Goal: Check status: Check status

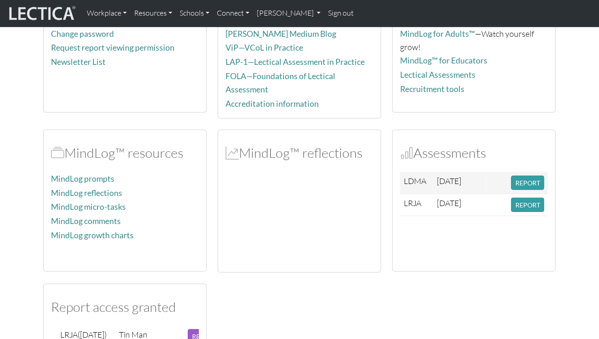
scroll to position [159, 0]
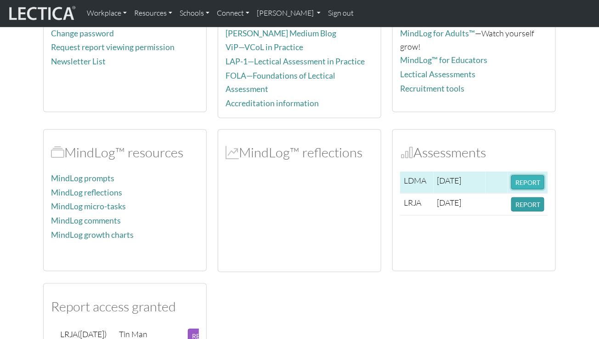
click at [530, 178] on button "REPORT" at bounding box center [527, 182] width 33 height 14
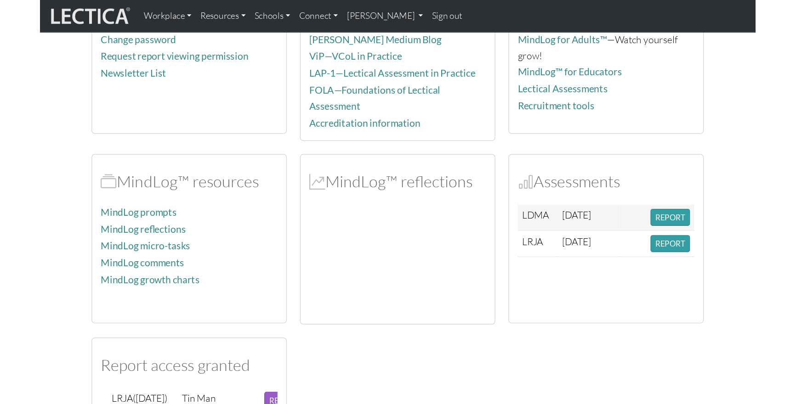
scroll to position [160, 0]
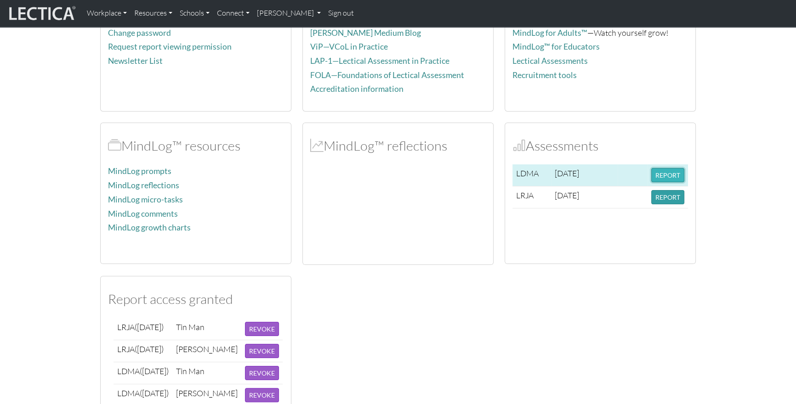
click at [607, 170] on button "REPORT" at bounding box center [667, 175] width 33 height 14
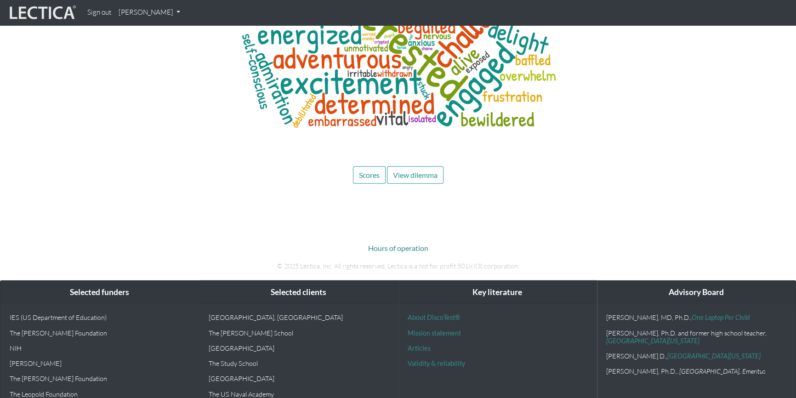
scroll to position [3179, 0]
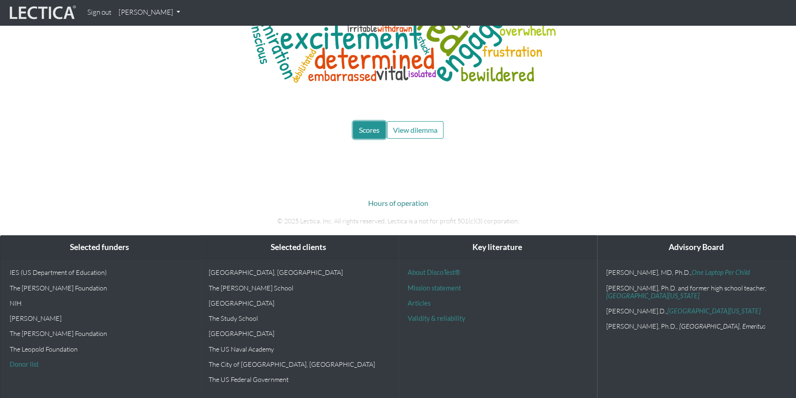
click at [367, 127] on span "Scores" at bounding box center [369, 129] width 21 height 9
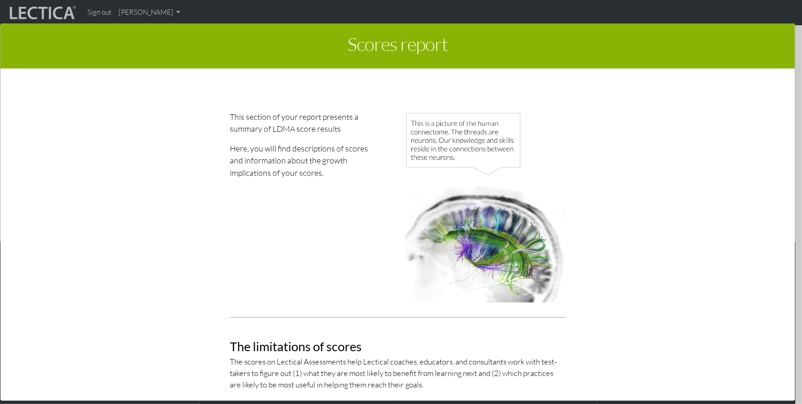
scroll to position [1, 0]
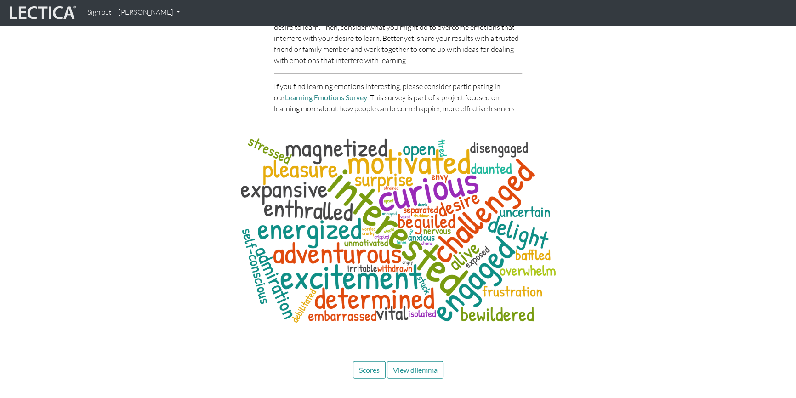
scroll to position [3179, 0]
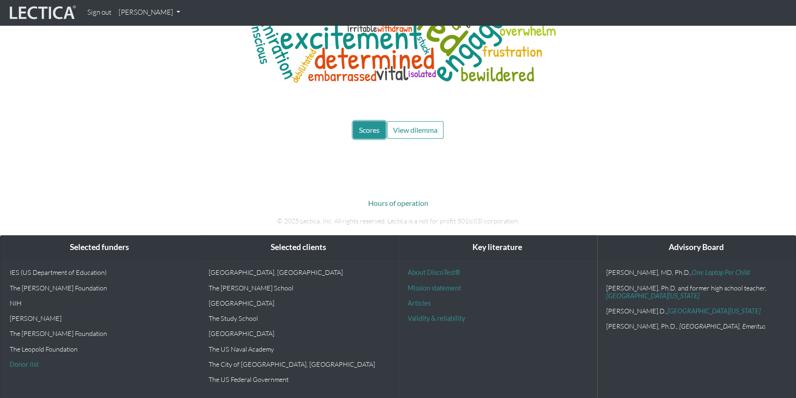
click at [367, 129] on span "Scores" at bounding box center [369, 129] width 21 height 9
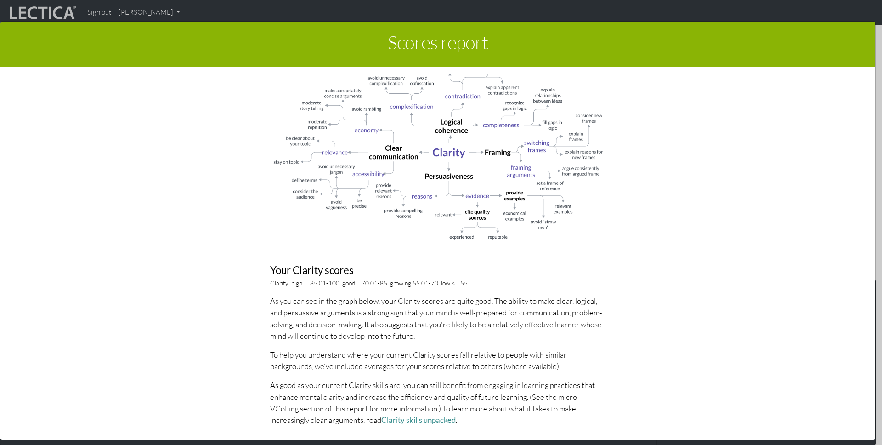
scroll to position [0, 0]
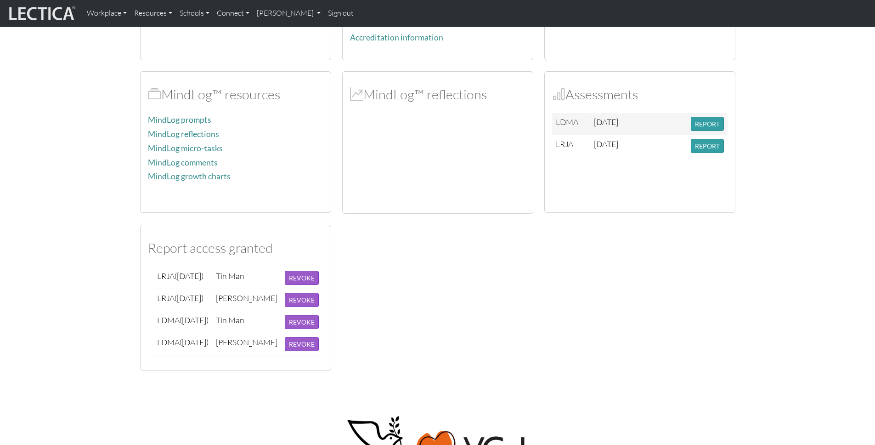
scroll to position [211, 0]
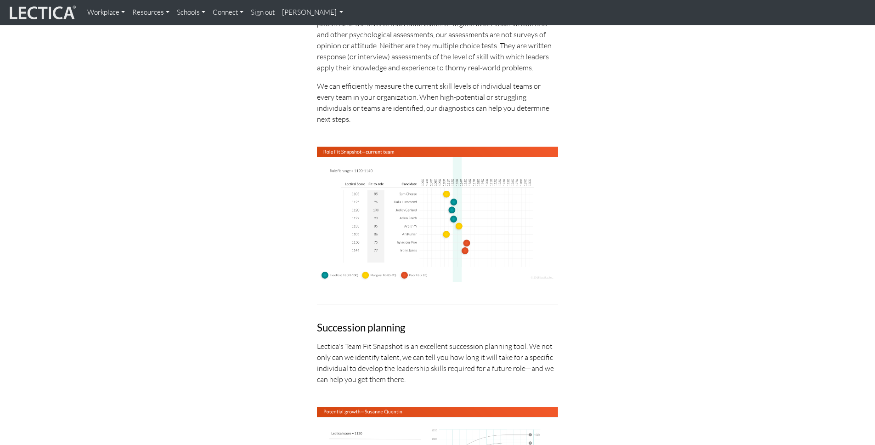
scroll to position [528, 0]
click at [414, 175] on img at bounding box center [437, 214] width 241 height 135
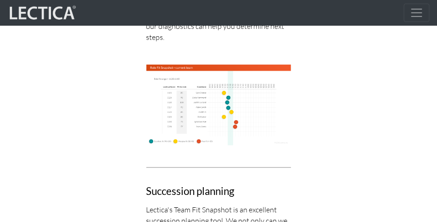
scroll to position [999, 0]
